Goal: Information Seeking & Learning: Learn about a topic

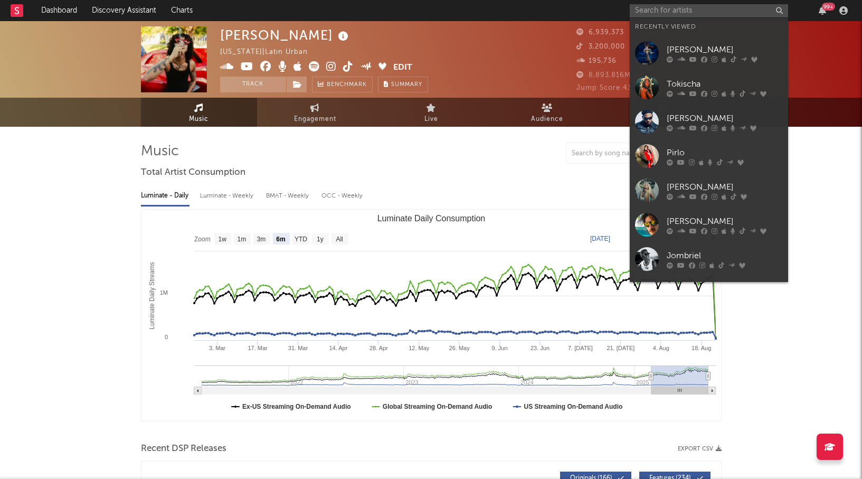
select select "6m"
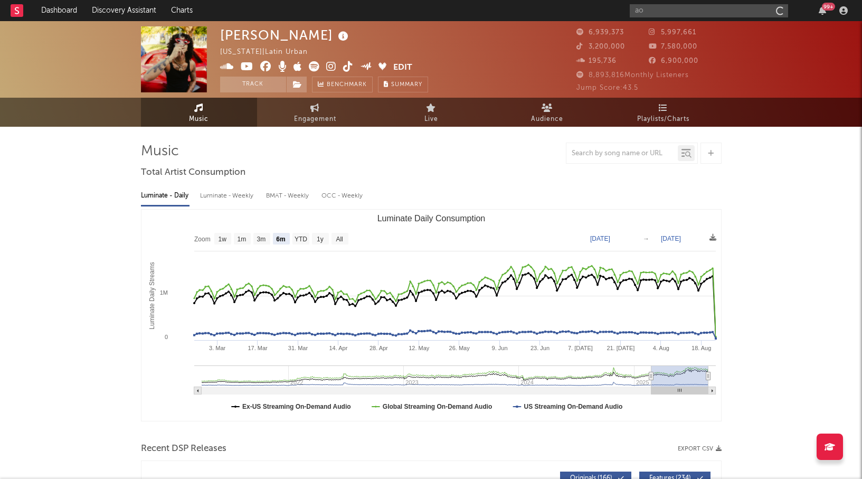
type input "a"
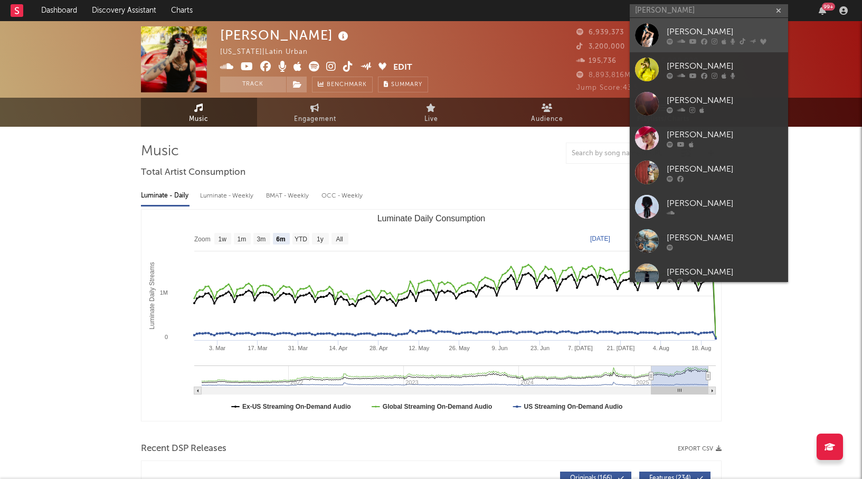
type input "[PERSON_NAME]"
click at [723, 37] on div "[PERSON_NAME]" at bounding box center [725, 31] width 116 height 13
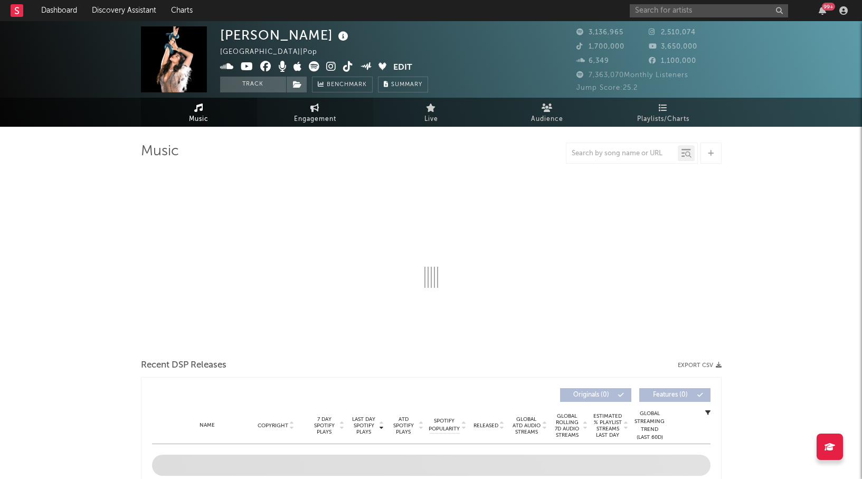
click at [314, 114] on span "Engagement" at bounding box center [315, 119] width 42 height 13
select select "1m"
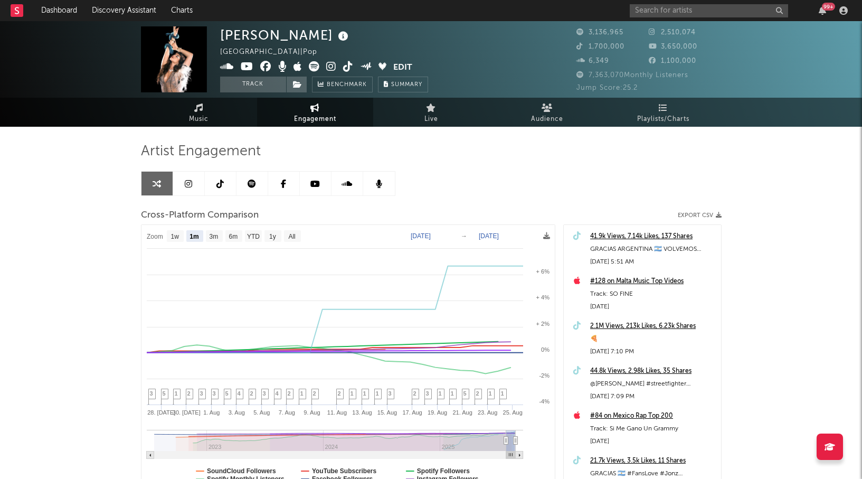
scroll to position [97, 0]
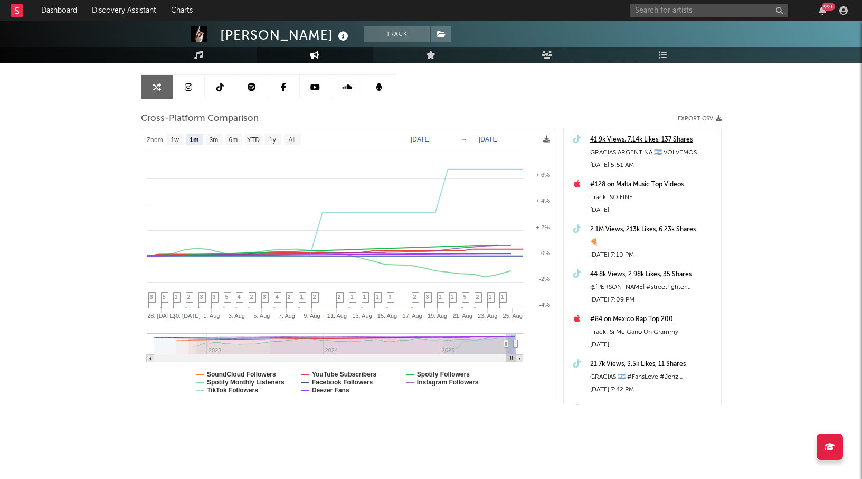
click at [182, 90] on link at bounding box center [189, 87] width 32 height 24
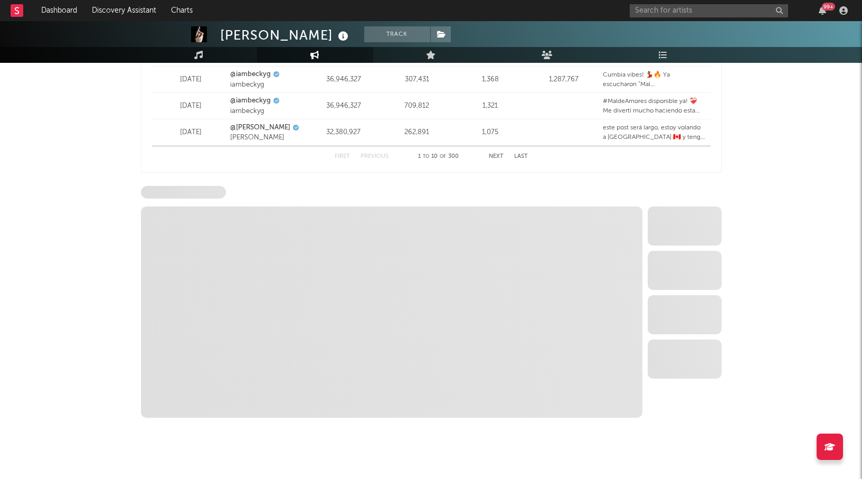
scroll to position [1525, 0]
select select "6m"
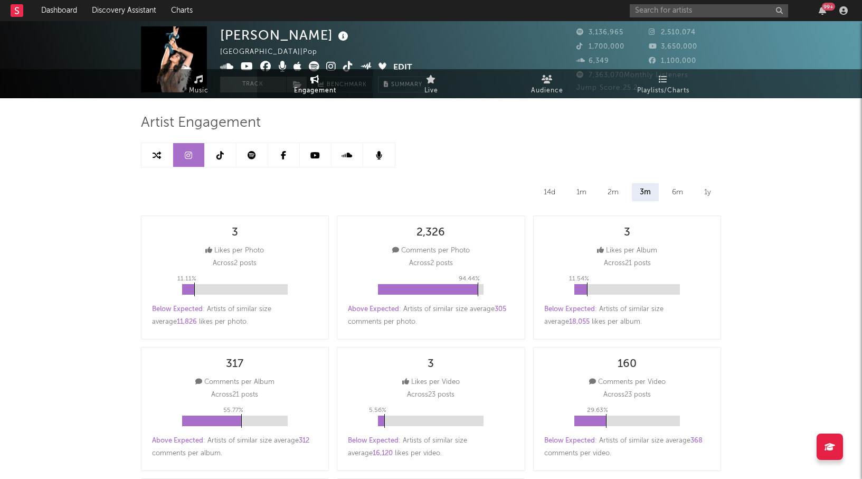
scroll to position [0, 0]
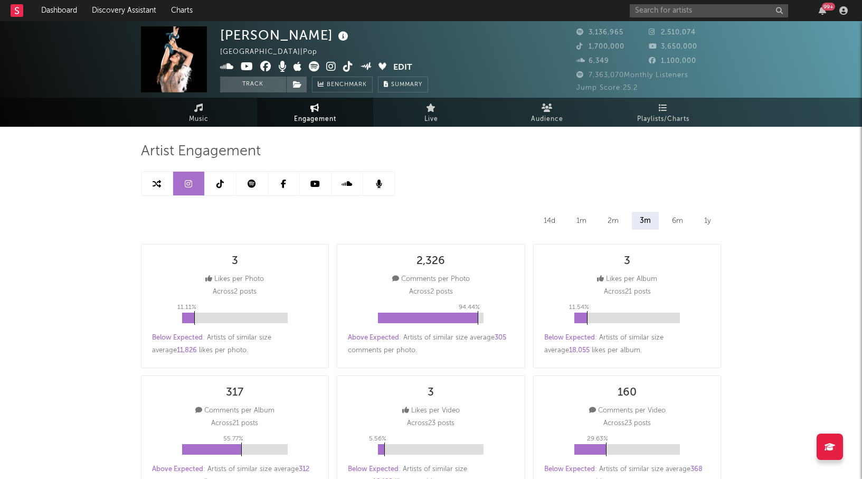
click at [219, 184] on icon at bounding box center [219, 183] width 7 height 8
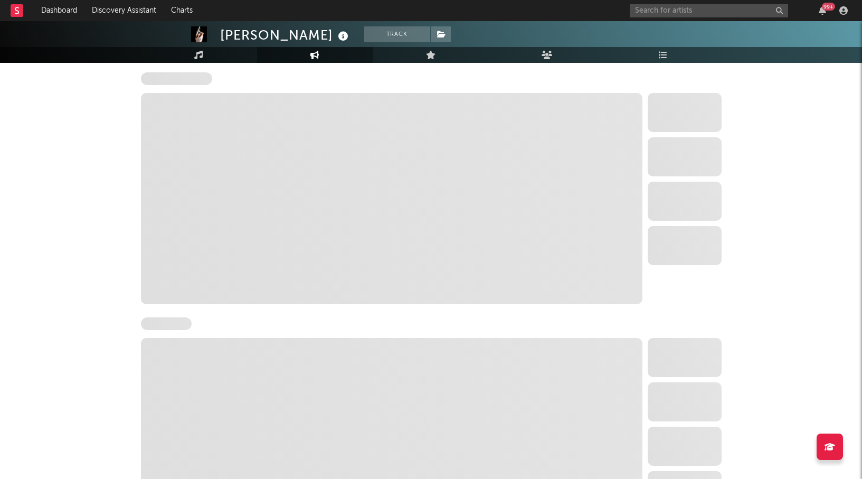
select select "6m"
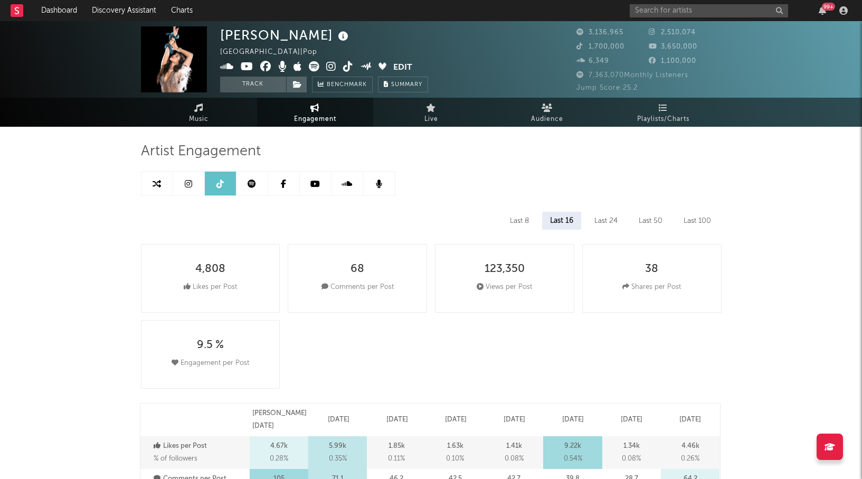
click at [250, 182] on icon at bounding box center [252, 183] width 8 height 8
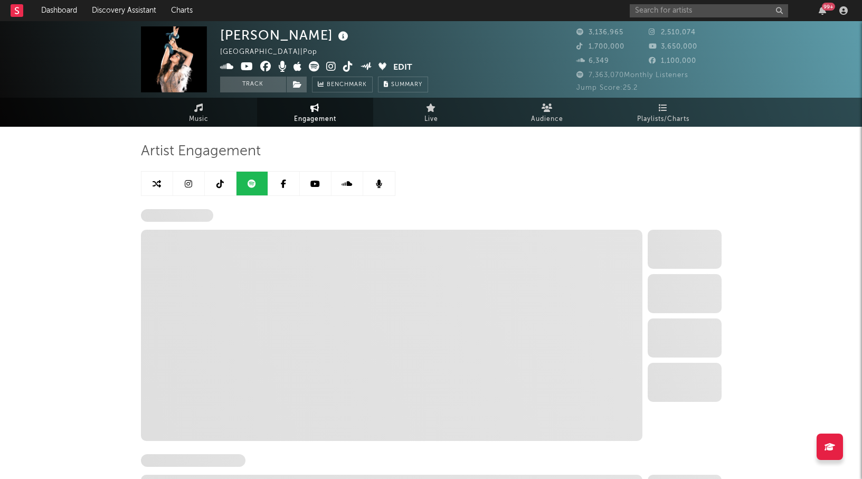
select select "6m"
select select "1w"
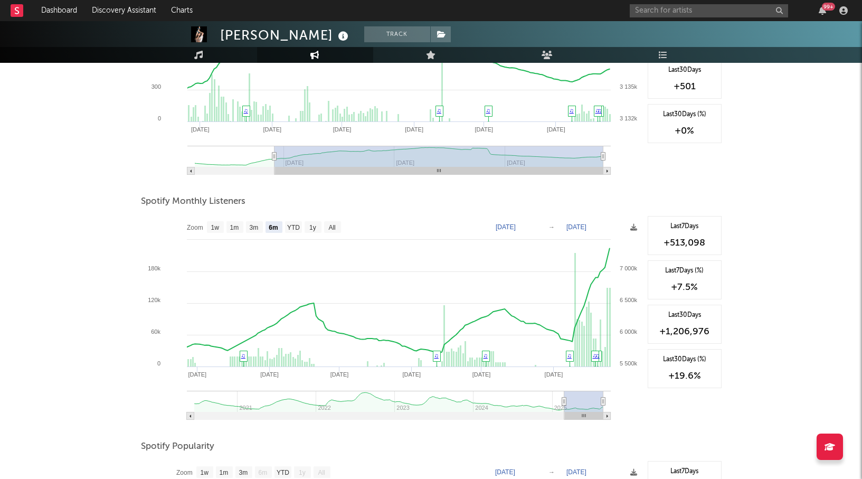
scroll to position [261, 0]
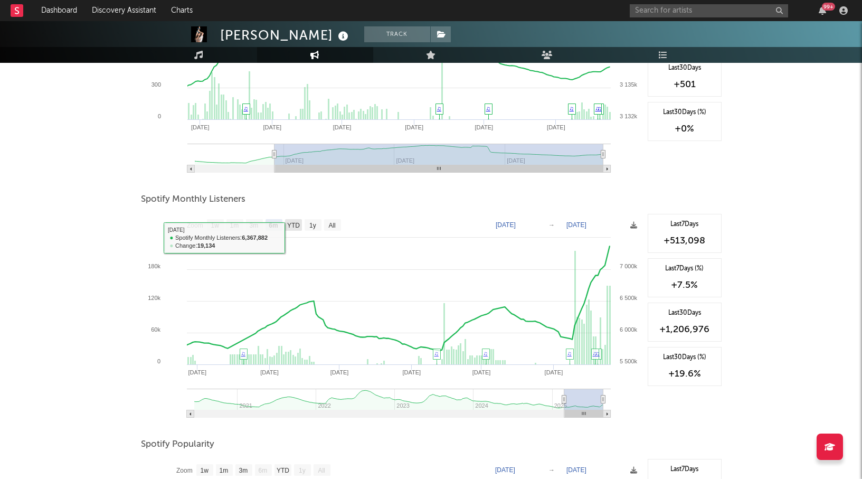
click at [299, 226] on text "YTD" at bounding box center [293, 225] width 13 height 7
select select "YTD"
type input "[DATE]"
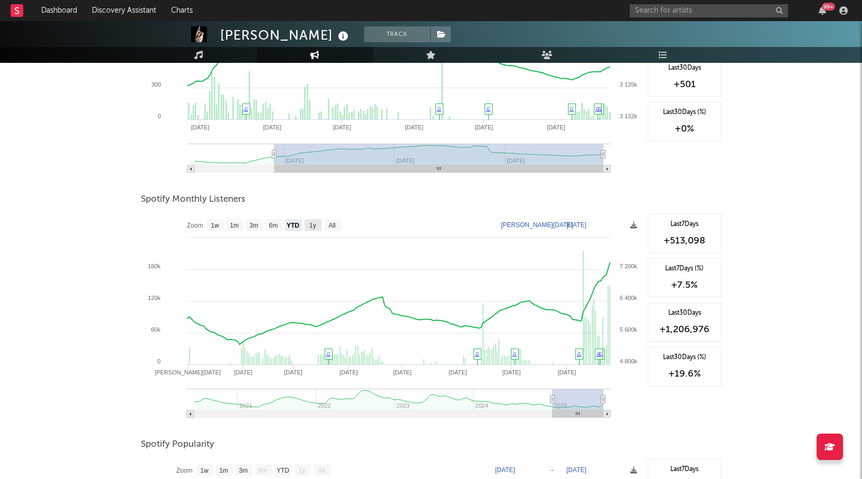
click at [312, 226] on text "1y" at bounding box center [312, 225] width 7 height 7
select select "1y"
type input "[DATE]"
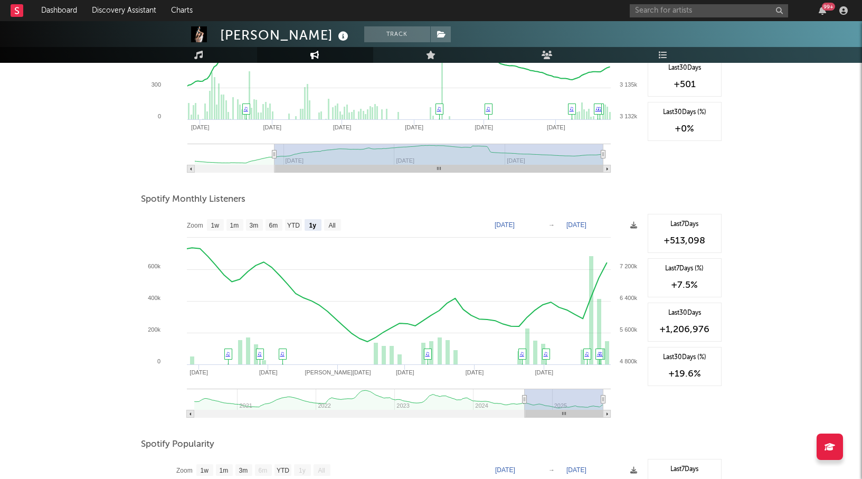
click at [302, 226] on rect at bounding box center [391, 319] width 501 height 211
click at [290, 226] on text "YTD" at bounding box center [293, 225] width 13 height 7
select select "YTD"
type input "[DATE]"
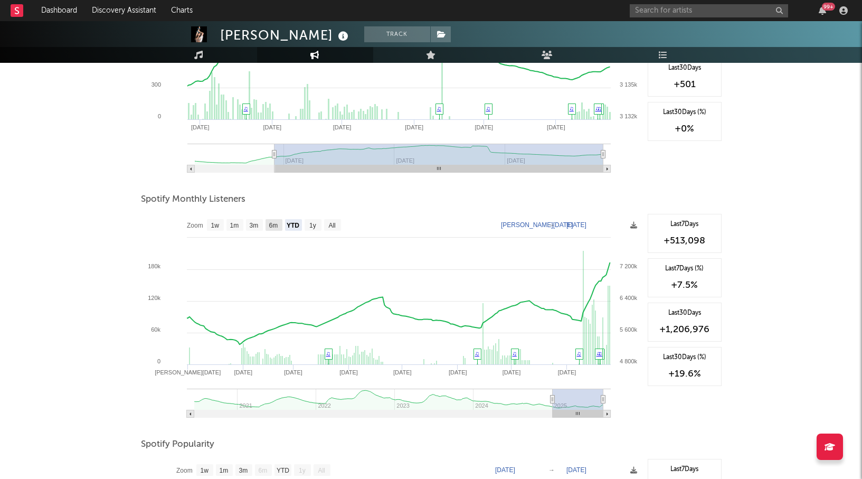
click at [269, 227] on text "6m" at bounding box center [273, 225] width 9 height 7
select select "6m"
type input "[DATE]"
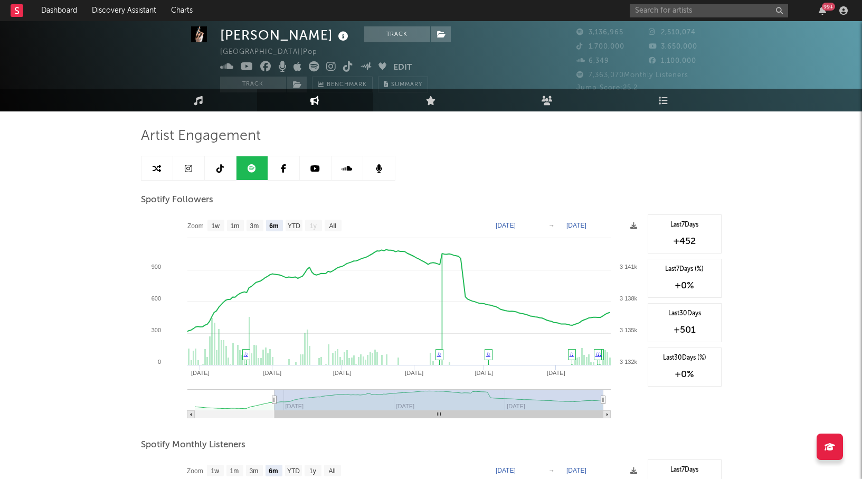
scroll to position [0, 0]
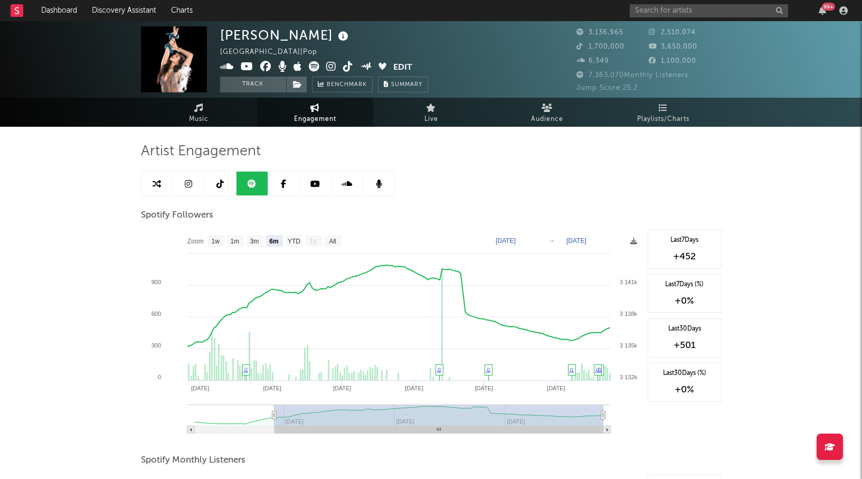
click at [223, 190] on link at bounding box center [221, 184] width 32 height 24
select select "6m"
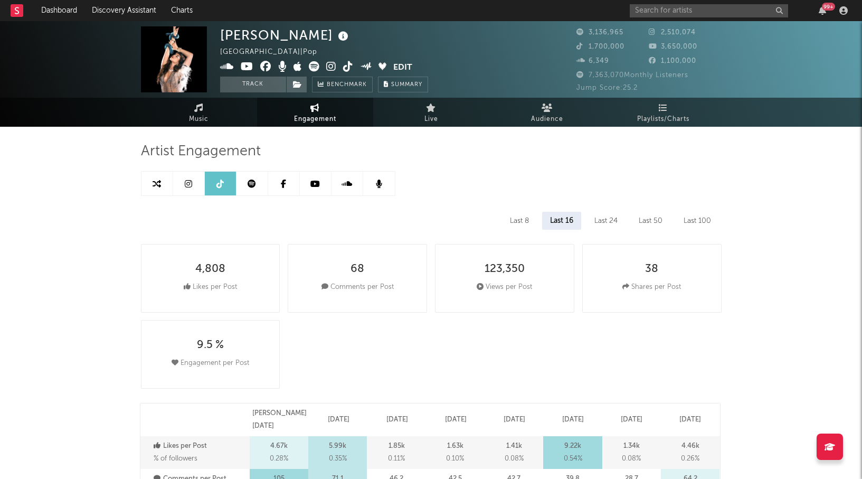
click at [243, 185] on link at bounding box center [252, 184] width 32 height 24
select select "6m"
select select "1w"
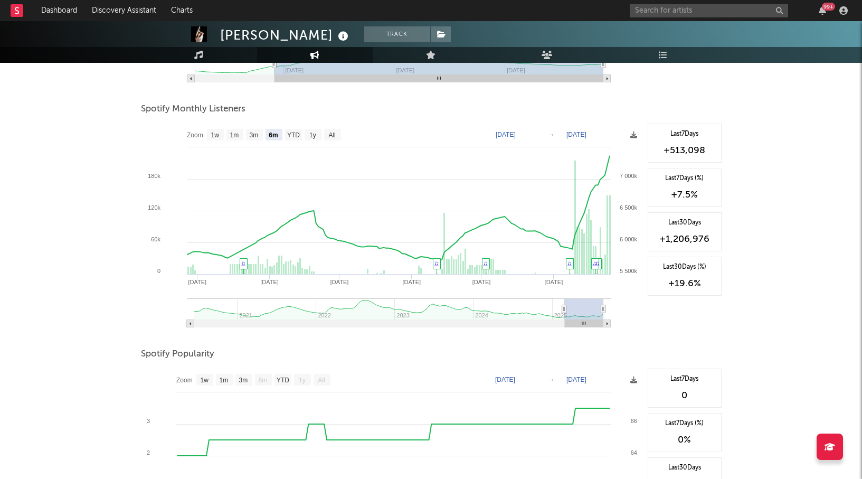
scroll to position [344, 0]
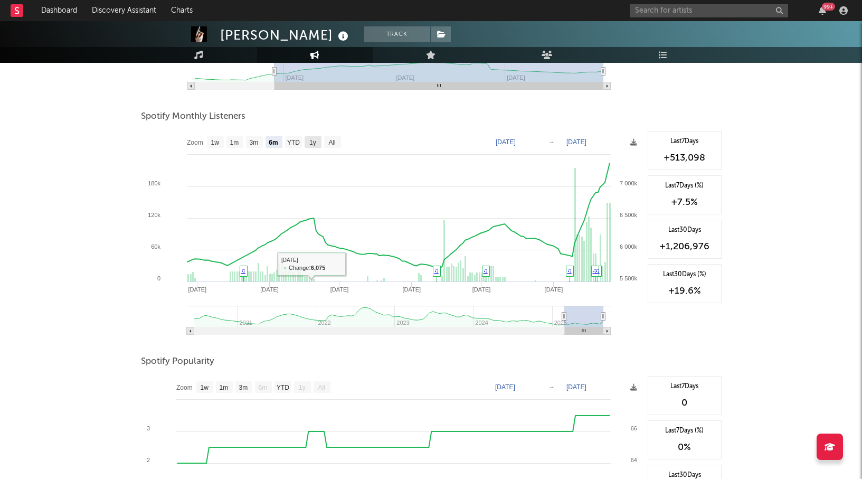
click at [316, 144] on text "1y" at bounding box center [312, 142] width 7 height 7
select select "1y"
type input "[DATE]"
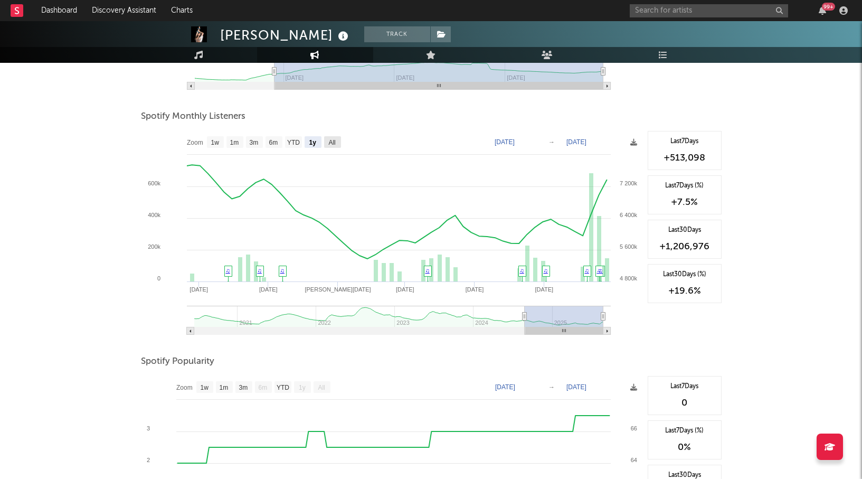
click at [334, 139] on text "All" at bounding box center [331, 142] width 7 height 7
select select "All"
type input "[DATE]"
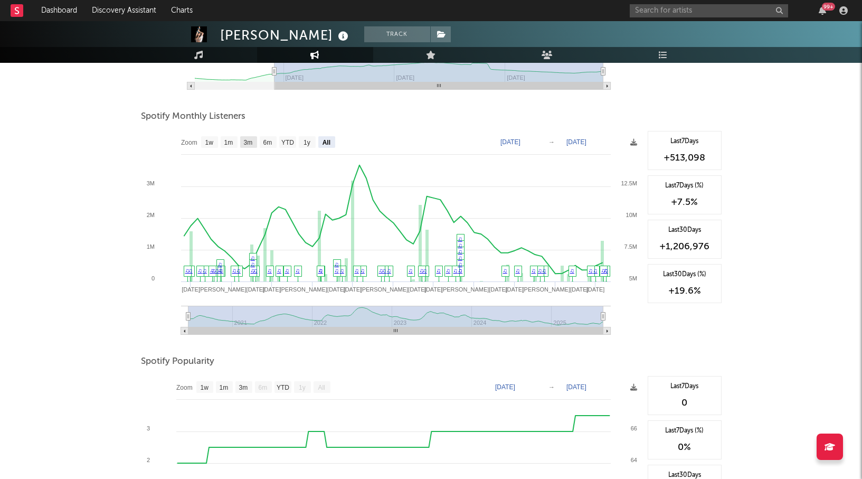
click at [248, 140] on text "3m" at bounding box center [247, 142] width 9 height 7
select select "3m"
type input "[DATE]"
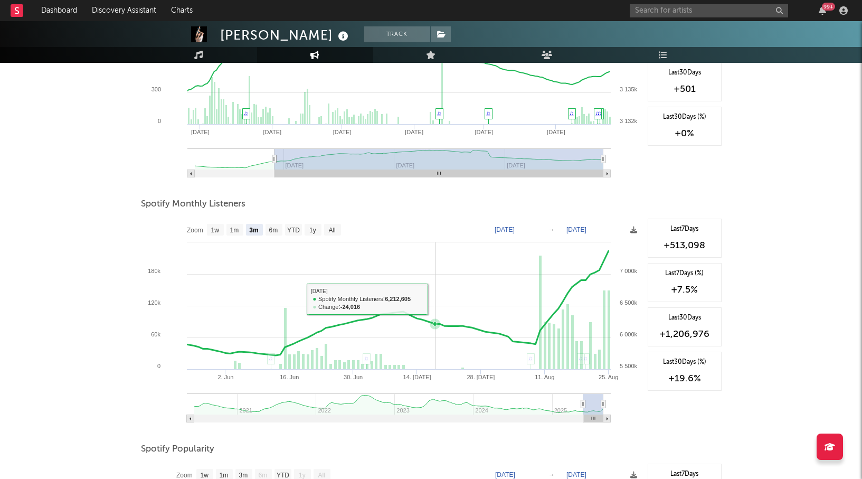
scroll to position [0, 0]
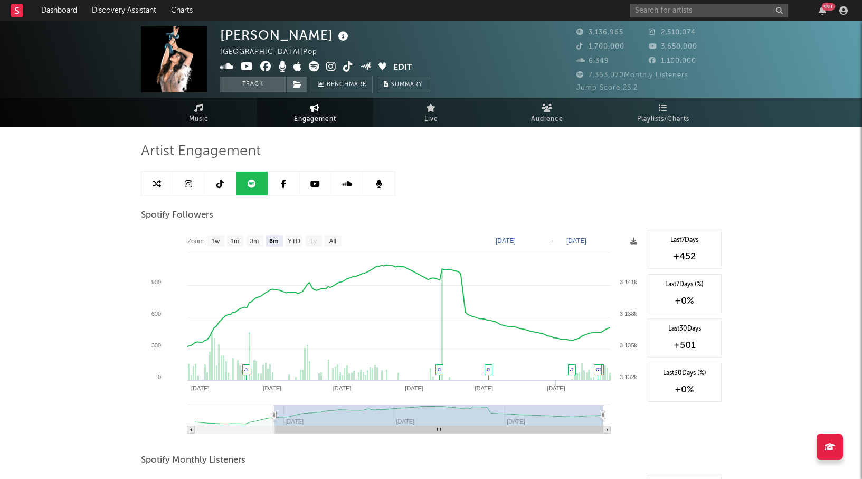
click at [183, 183] on link at bounding box center [189, 184] width 32 height 24
select select "6m"
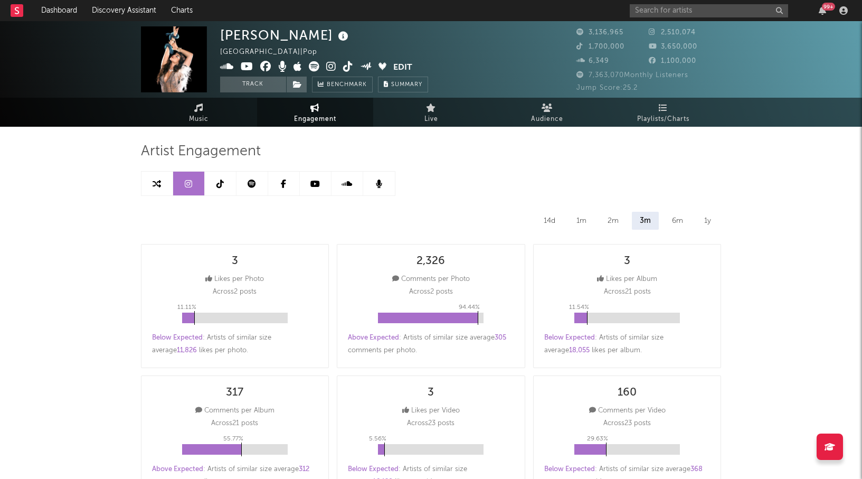
click at [246, 185] on link at bounding box center [252, 184] width 32 height 24
select select "6m"
select select "1w"
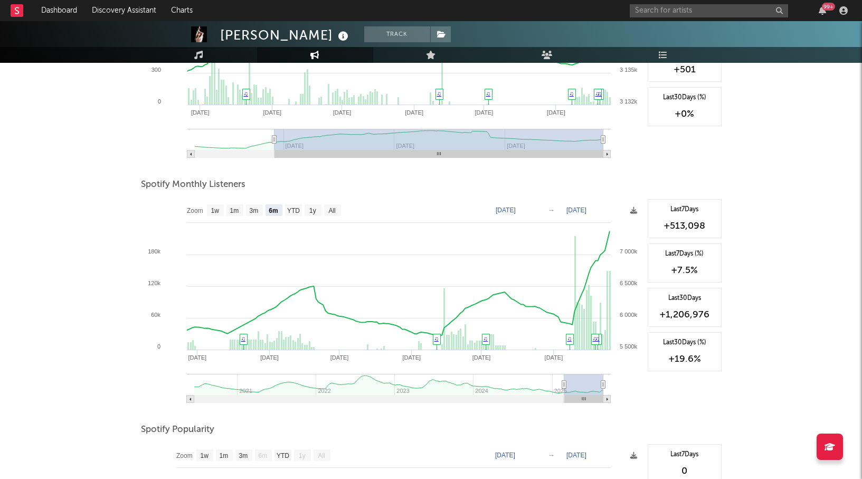
scroll to position [273, 0]
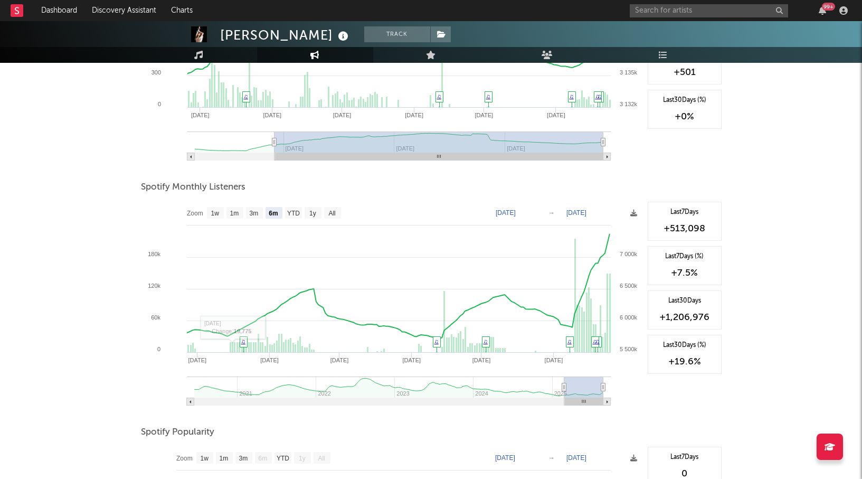
click at [303, 210] on rect at bounding box center [391, 307] width 501 height 211
click at [295, 210] on text "YTD" at bounding box center [293, 213] width 13 height 7
select select "YTD"
type input "[DATE]"
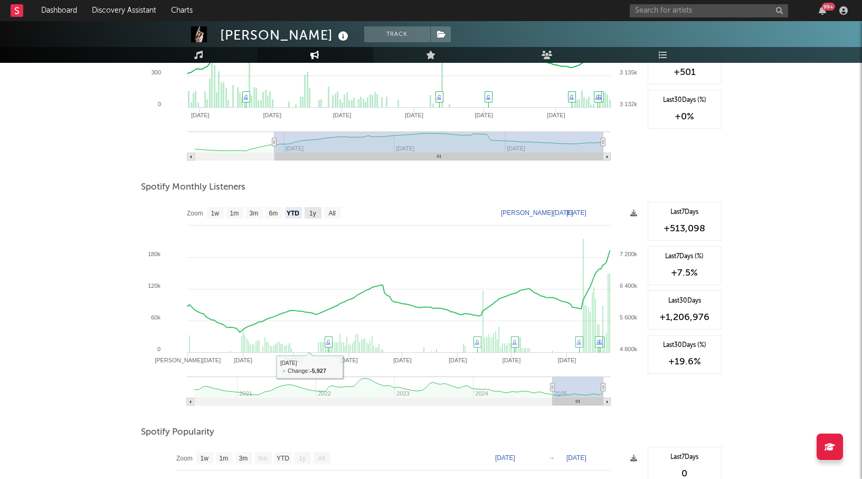
click at [311, 217] on rect at bounding box center [313, 213] width 17 height 12
select select "1y"
type input "[DATE]"
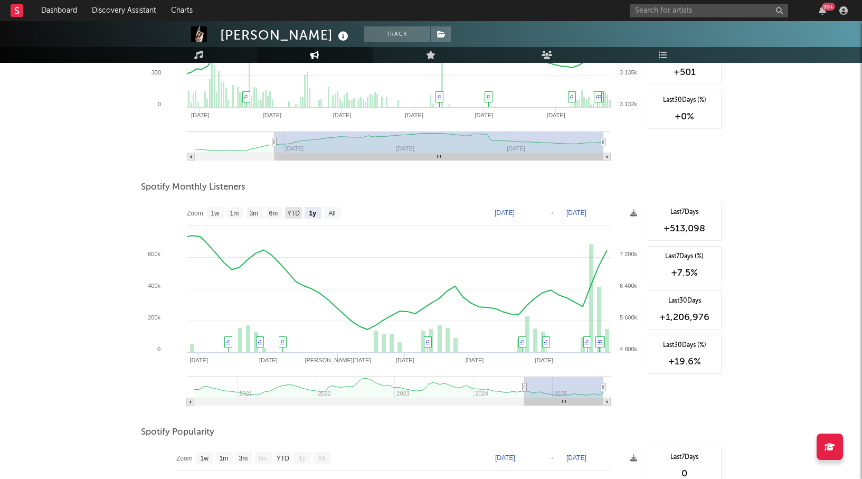
click at [296, 215] on text "YTD" at bounding box center [293, 213] width 13 height 7
select select "YTD"
type input "[DATE]"
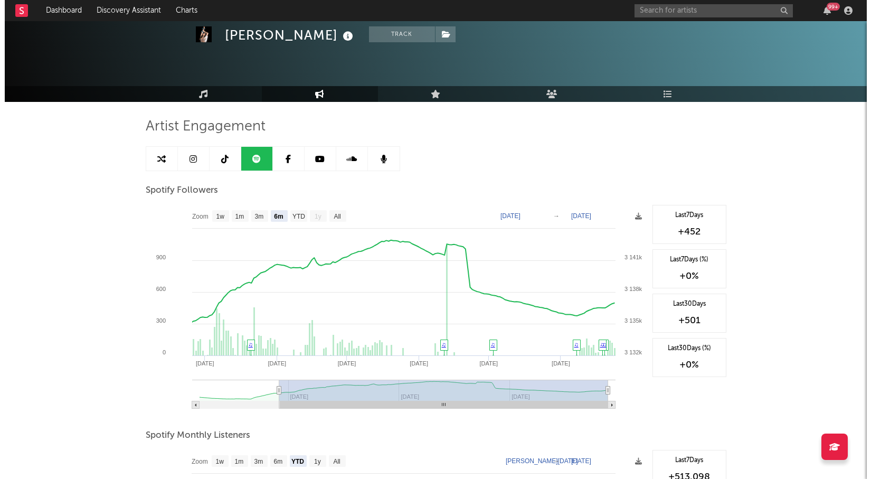
scroll to position [0, 0]
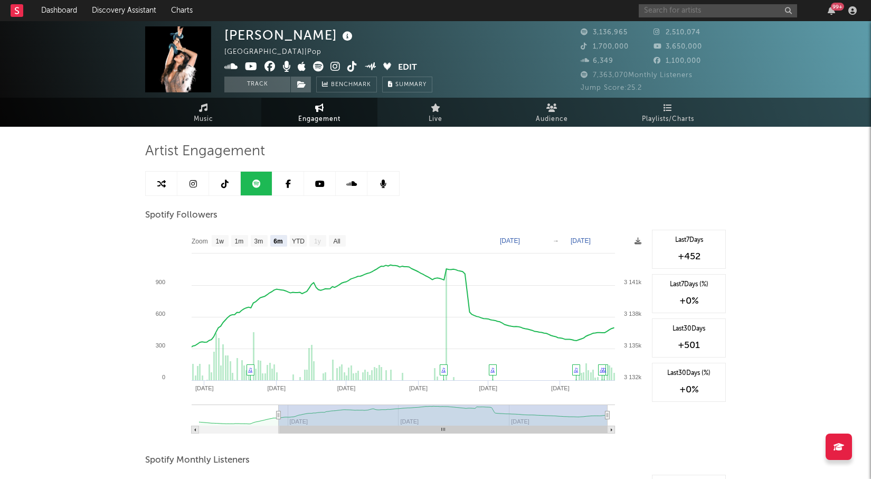
click at [656, 13] on input "text" at bounding box center [718, 10] width 158 height 13
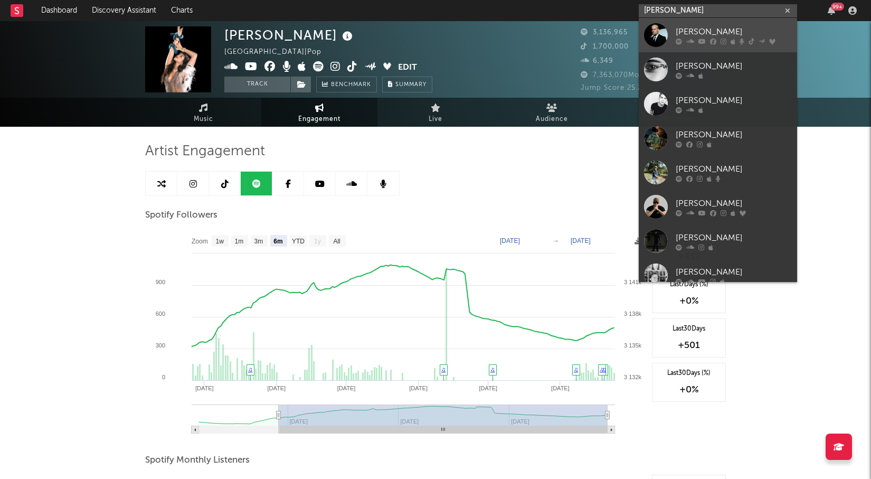
type input "[PERSON_NAME]"
click at [682, 36] on div "[PERSON_NAME]" at bounding box center [734, 31] width 116 height 13
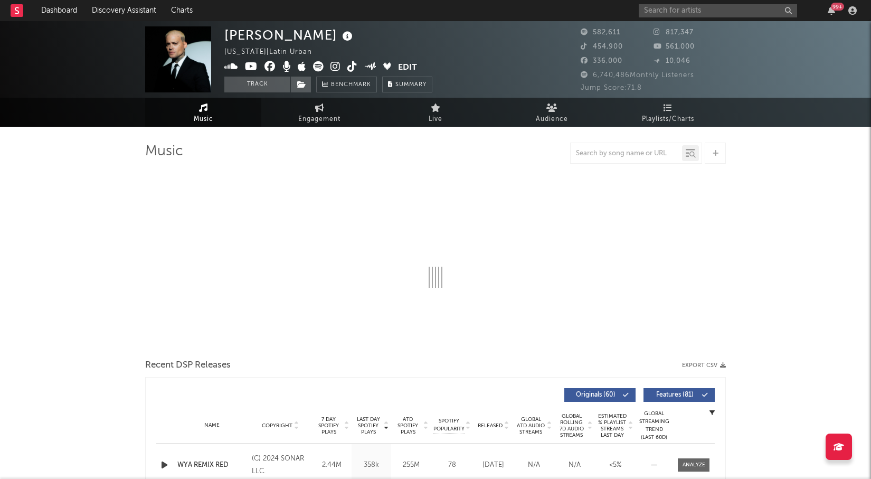
select select "6m"
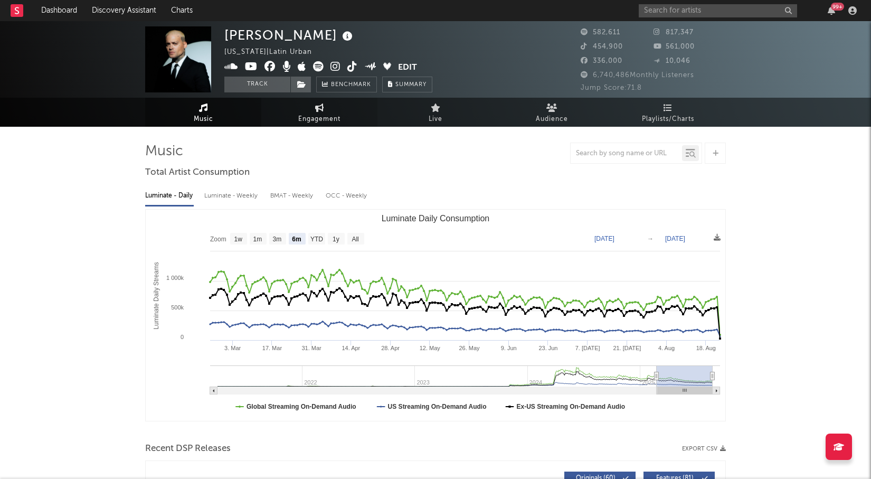
click at [301, 109] on link "Engagement" at bounding box center [319, 112] width 116 height 29
select select "1w"
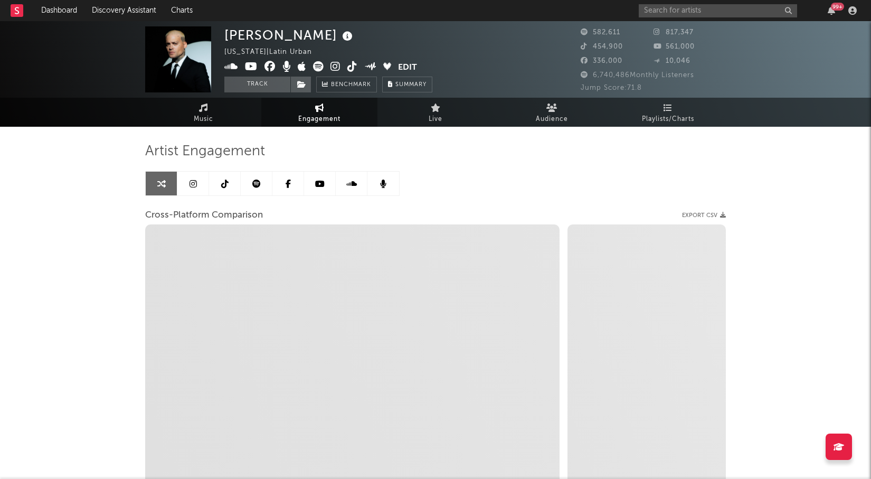
click at [191, 188] on link at bounding box center [193, 184] width 32 height 24
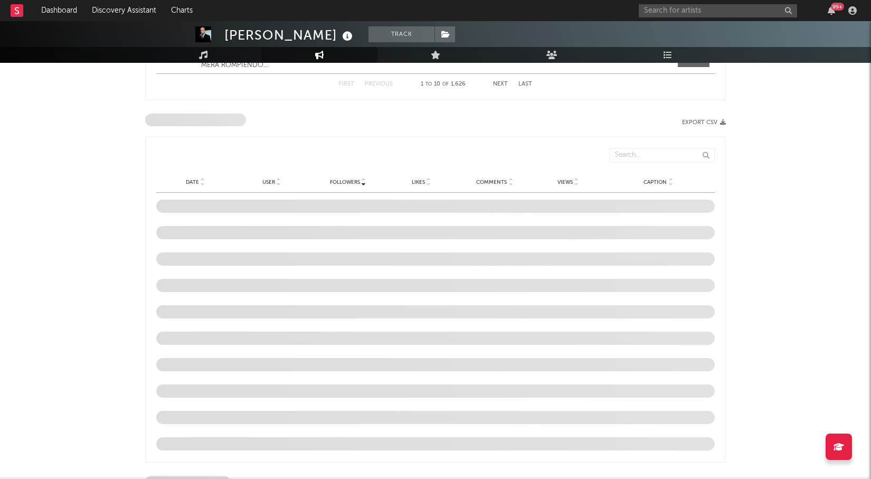
select select "6m"
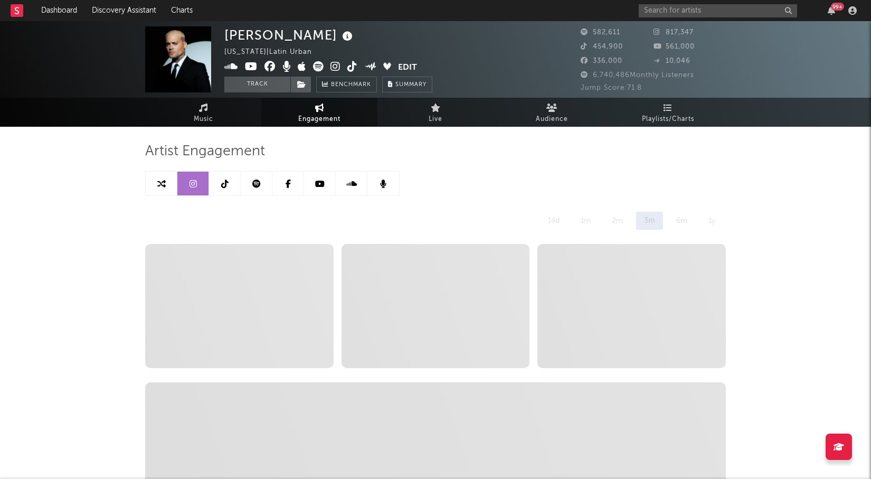
click at [223, 173] on link at bounding box center [225, 184] width 32 height 24
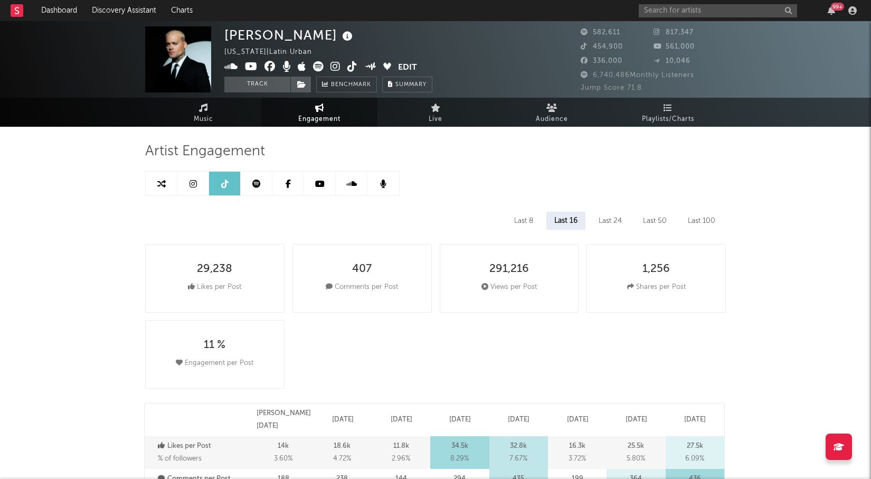
select select "6m"
click at [207, 110] on link "Music" at bounding box center [203, 112] width 116 height 29
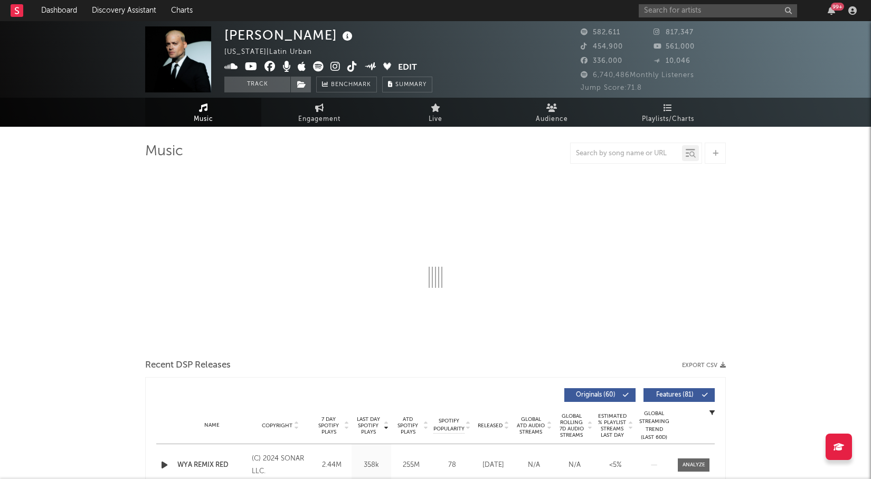
select select "6m"
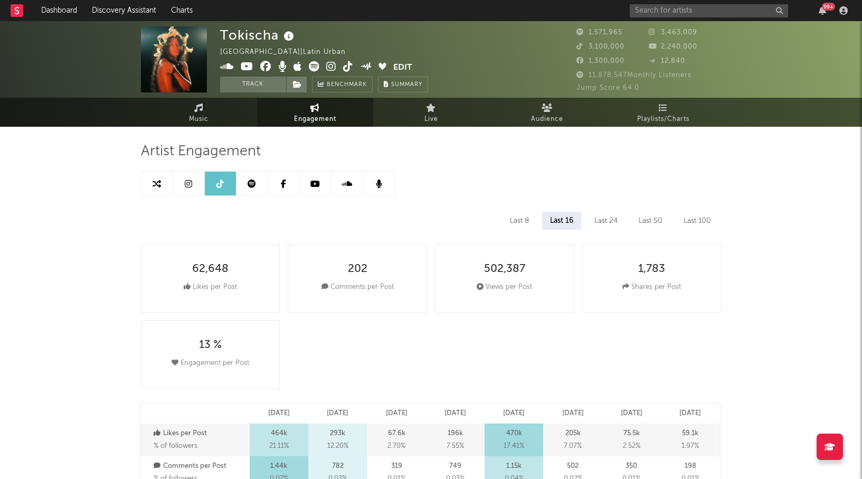
select select "6m"
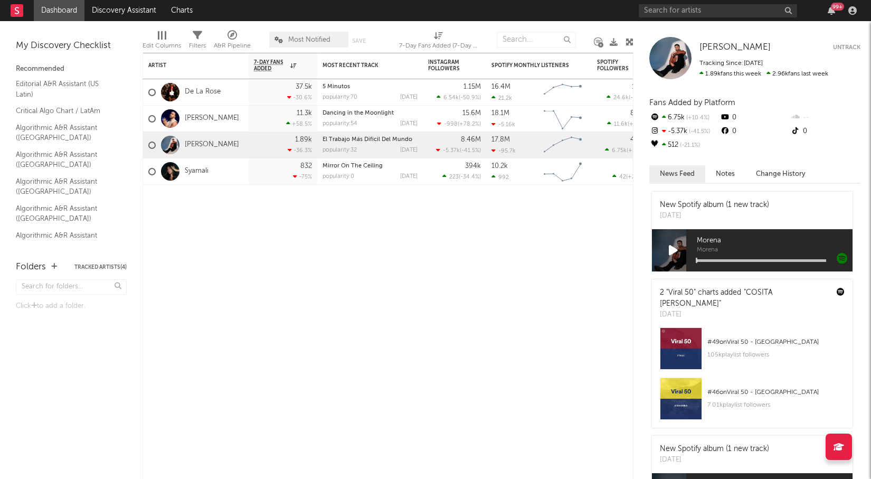
click at [696, 18] on div "99 +" at bounding box center [750, 10] width 222 height 21
click at [711, 12] on input "text" at bounding box center [718, 10] width 158 height 13
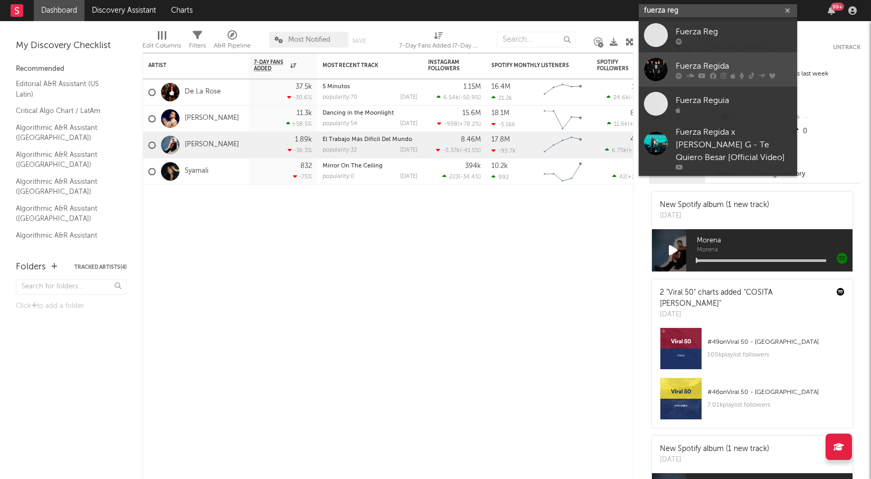
type input "fuerza reg"
click at [727, 64] on div "Fuerza Regida" at bounding box center [734, 66] width 116 height 13
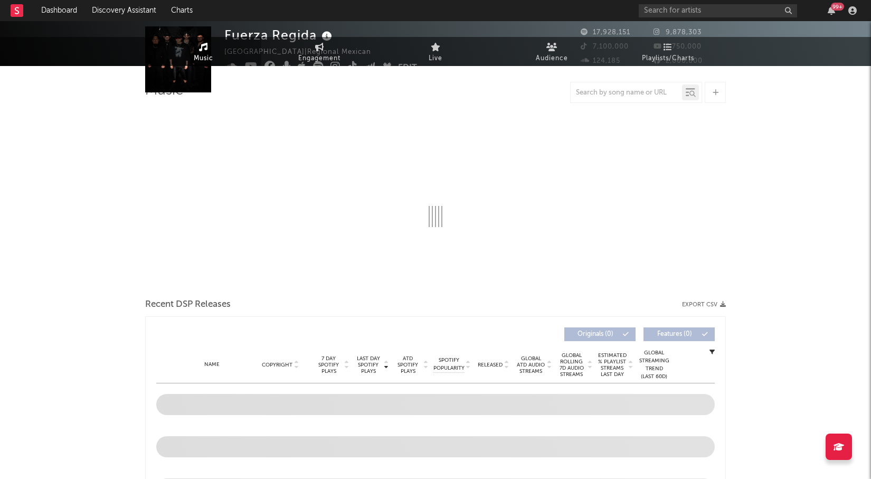
select select "6m"
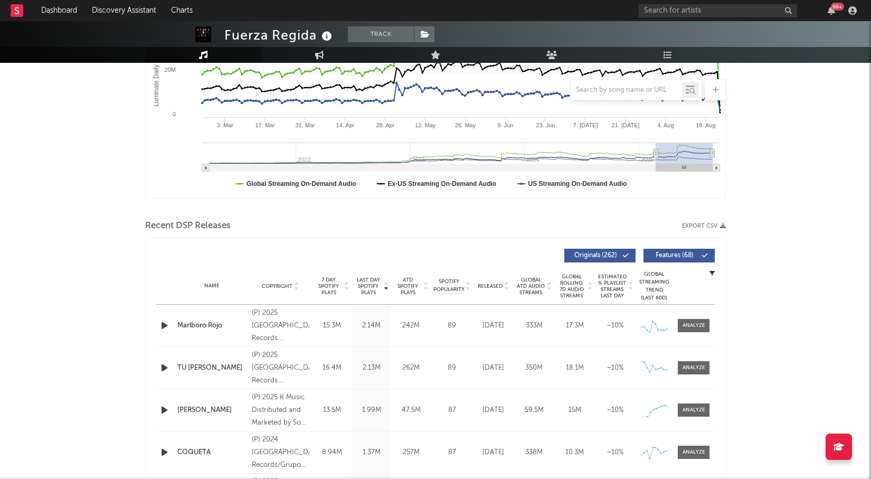
scroll to position [241, 0]
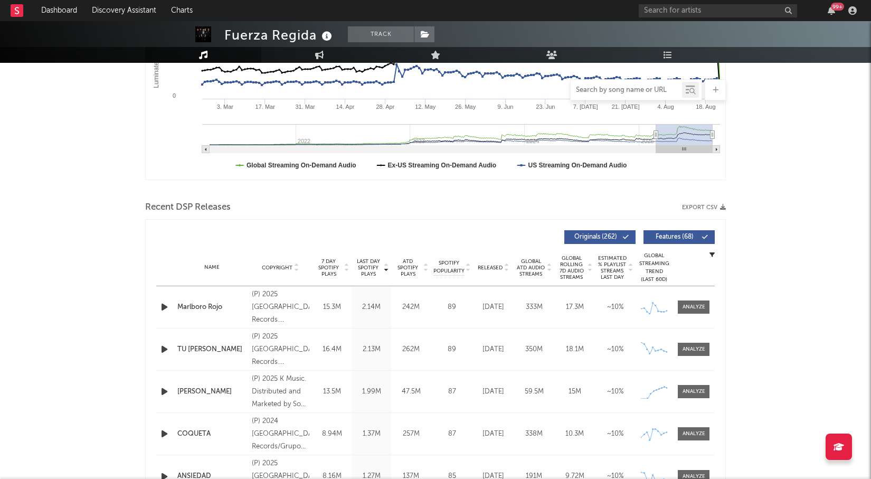
click at [628, 90] on input "text" at bounding box center [626, 90] width 111 height 8
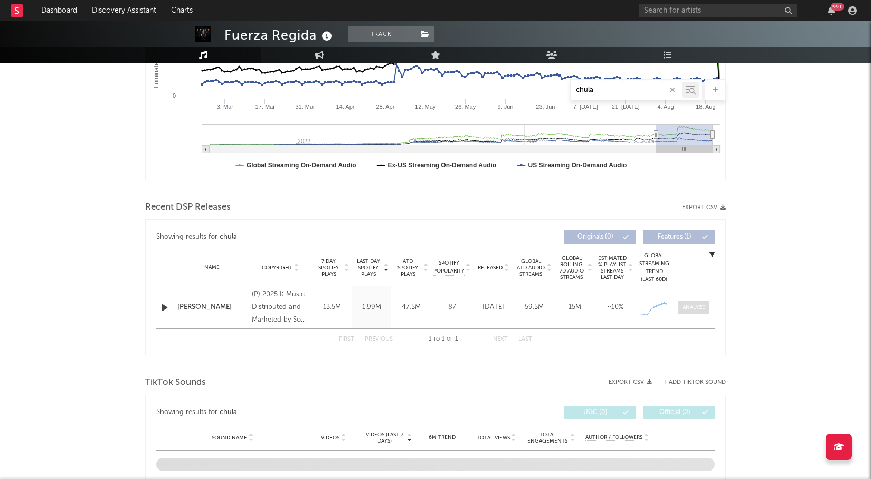
type input "chula"
click at [687, 304] on div at bounding box center [693, 307] width 23 height 8
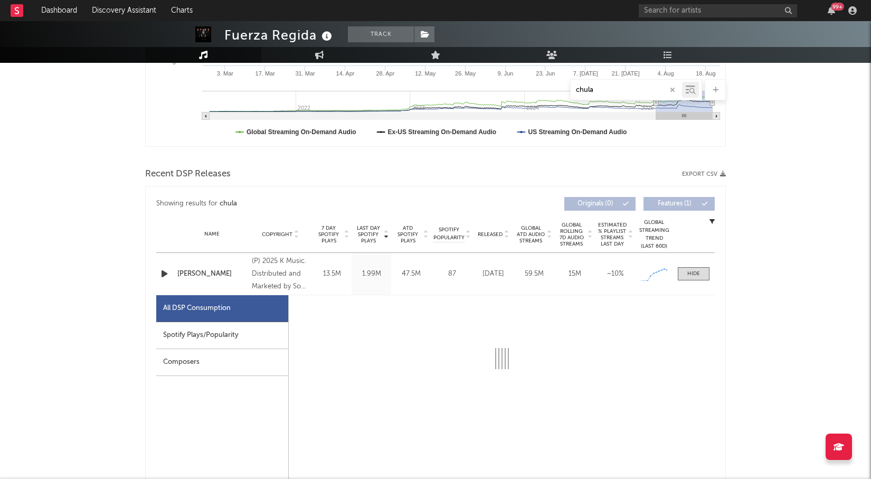
select select "1w"
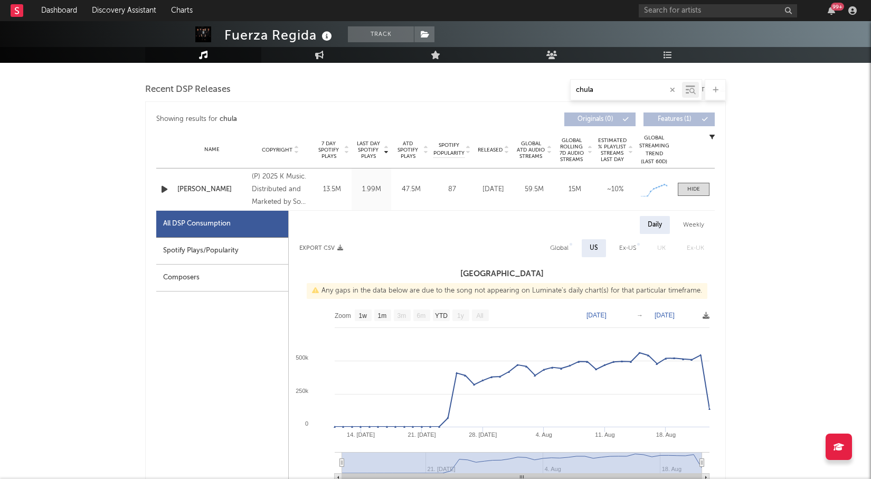
scroll to position [373, 0]
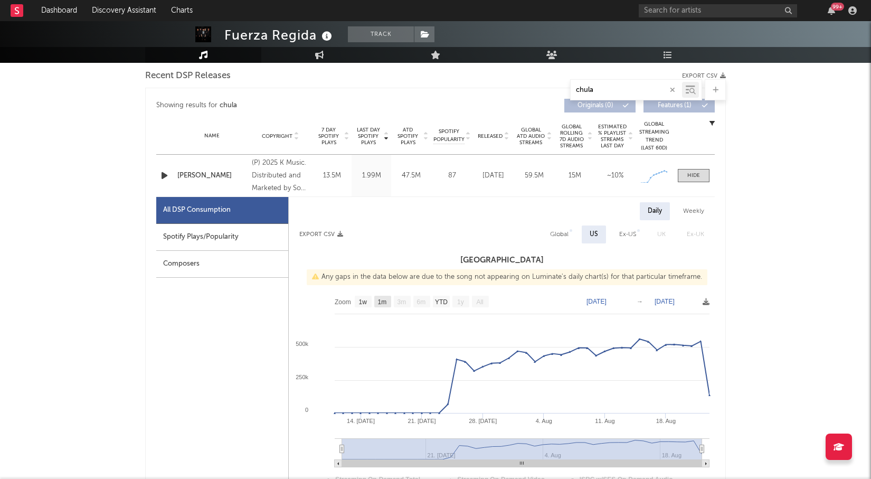
click at [389, 302] on rect at bounding box center [382, 302] width 17 height 12
select select "All"
click at [249, 235] on div "Spotify Plays/Popularity" at bounding box center [222, 237] width 132 height 27
select select "1m"
select select "1w"
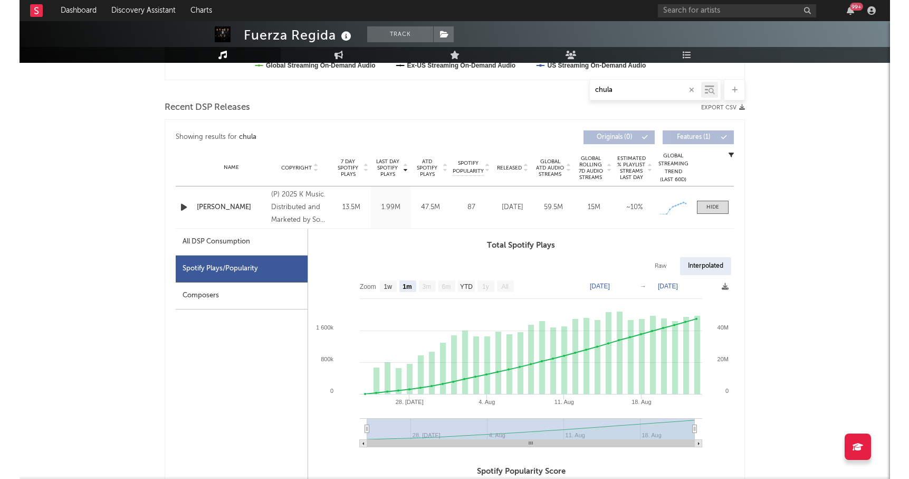
scroll to position [338, 0]
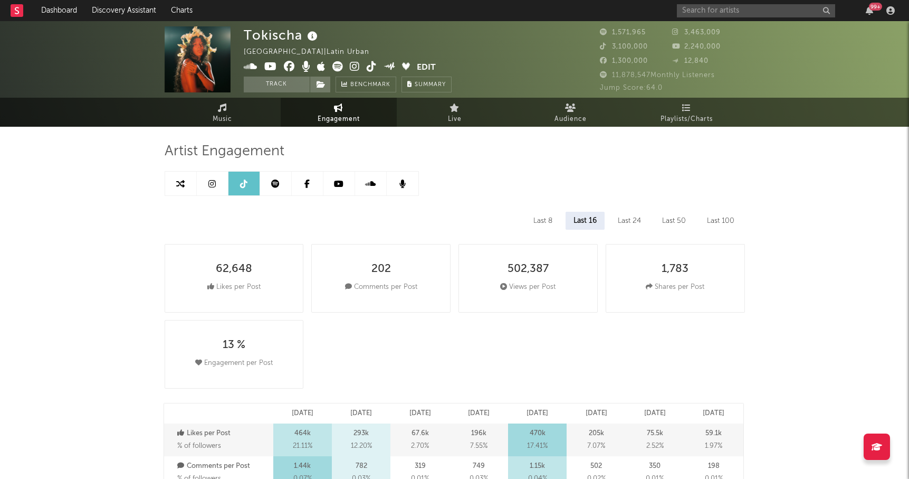
select select "6m"
